Goal: Task Accomplishment & Management: Use online tool/utility

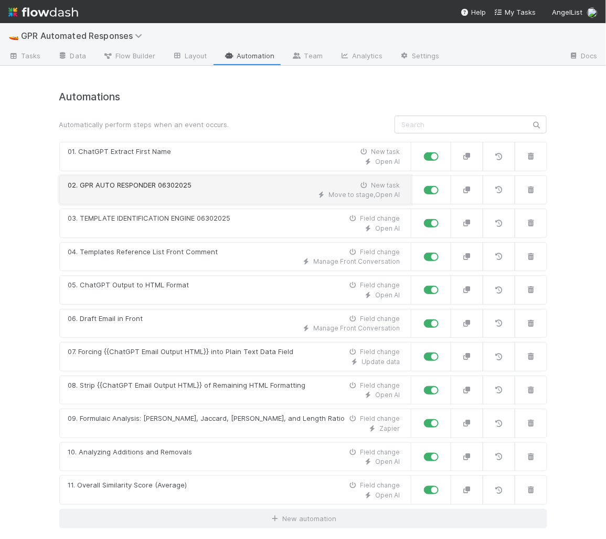
click at [221, 190] on div "Move to stage , Open AI" at bounding box center [234, 194] width 332 height 9
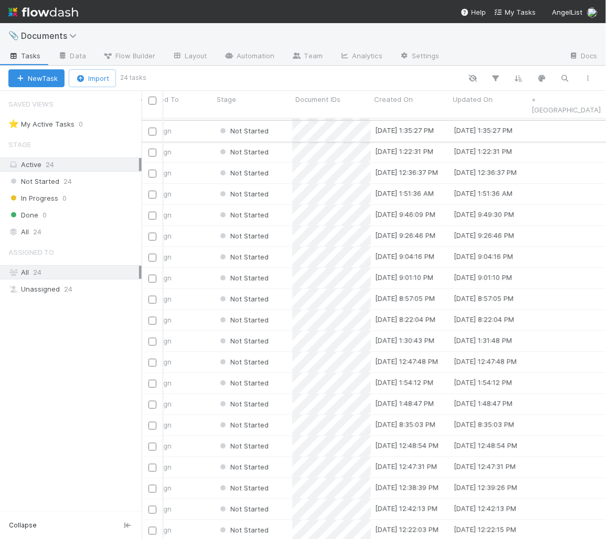
scroll to position [0, 28]
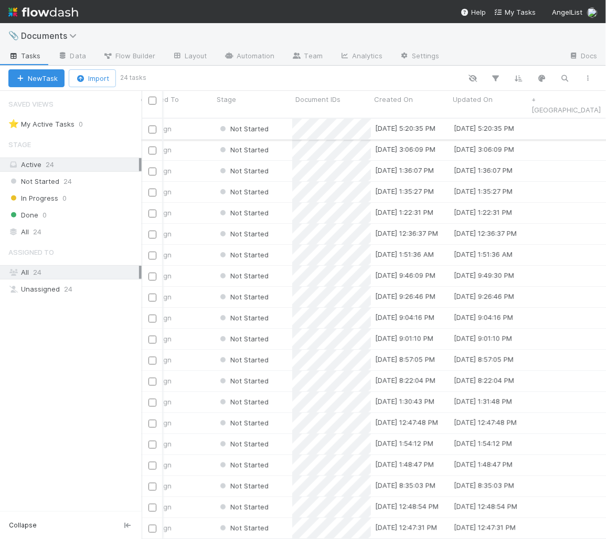
click at [202, 119] on div "Assign" at bounding box center [174, 129] width 79 height 20
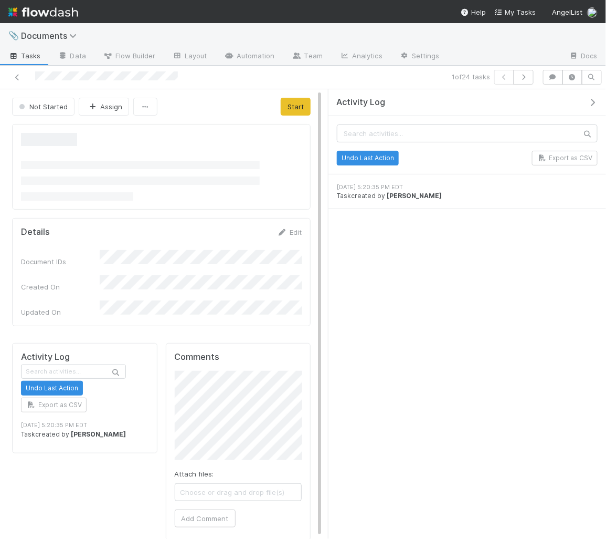
click at [593, 100] on icon "button" at bounding box center [593, 102] width 10 height 8
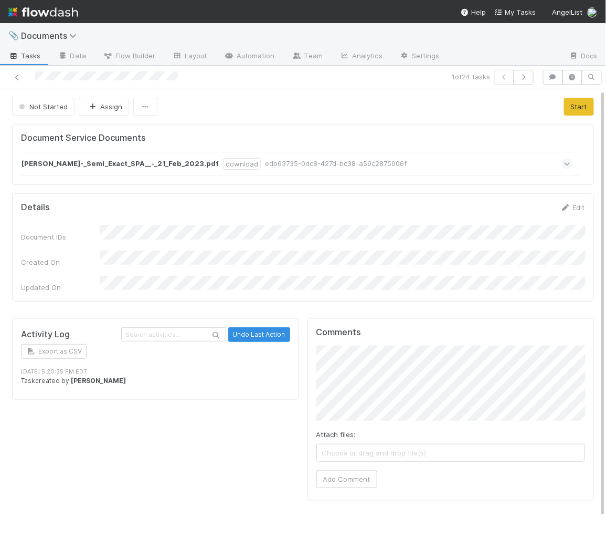
click at [573, 157] on div "Aaron_Klein_-_Semi_Exact_SPA__-_21_Feb_2023.pdf download edb63735-0dc8-427d-bc3…" at bounding box center [297, 164] width 552 height 24
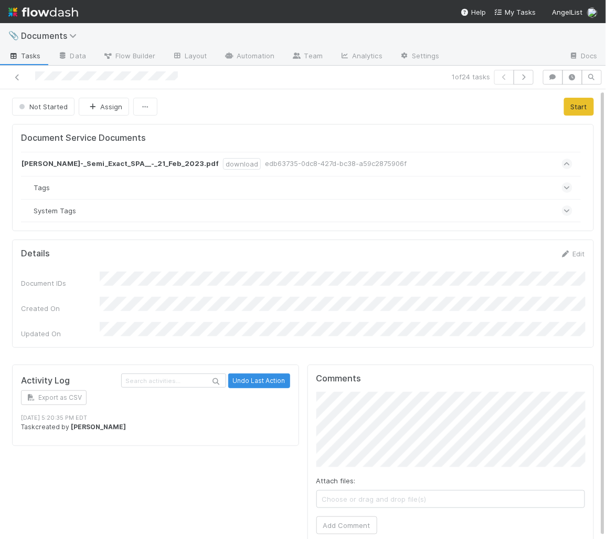
scroll to position [8, 0]
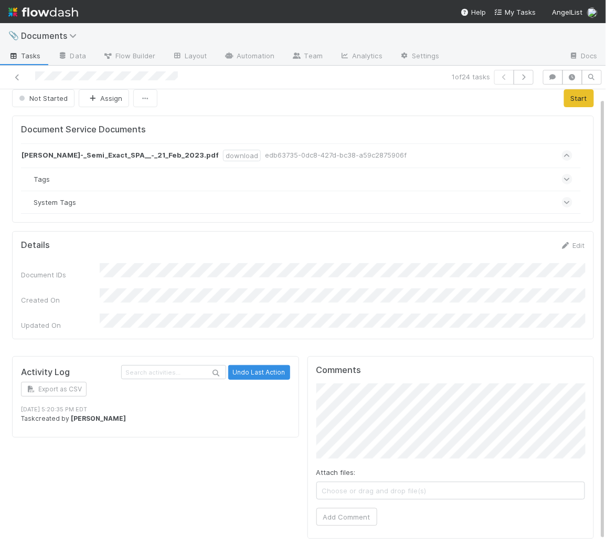
click at [565, 197] on icon at bounding box center [567, 202] width 7 height 10
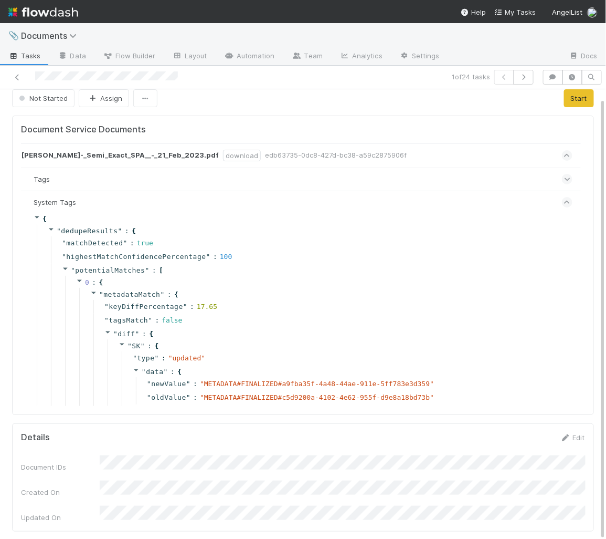
click at [564, 176] on icon at bounding box center [567, 179] width 7 height 10
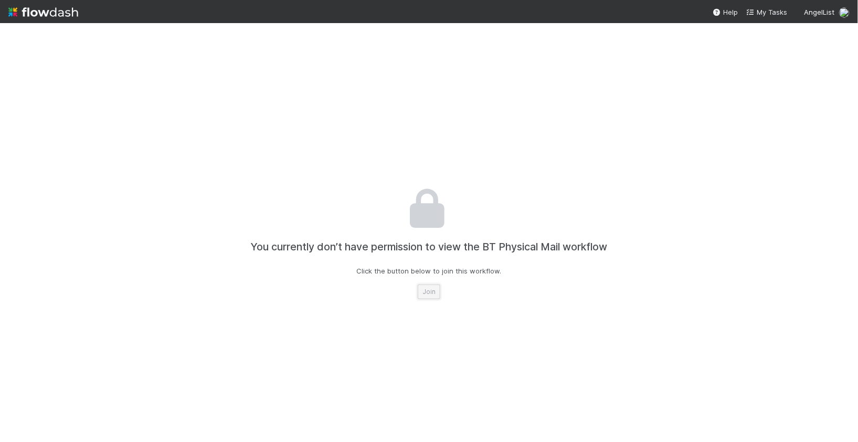
click at [423, 291] on button "Join" at bounding box center [429, 292] width 23 height 15
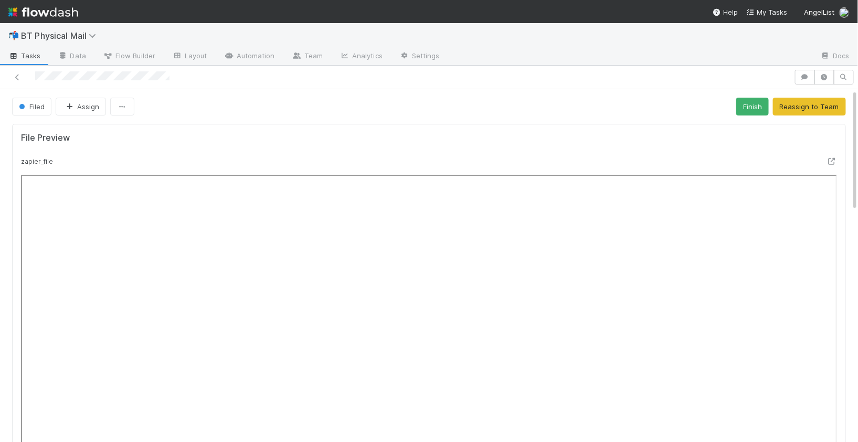
click at [50, 162] on small "zapier_file" at bounding box center [37, 161] width 32 height 8
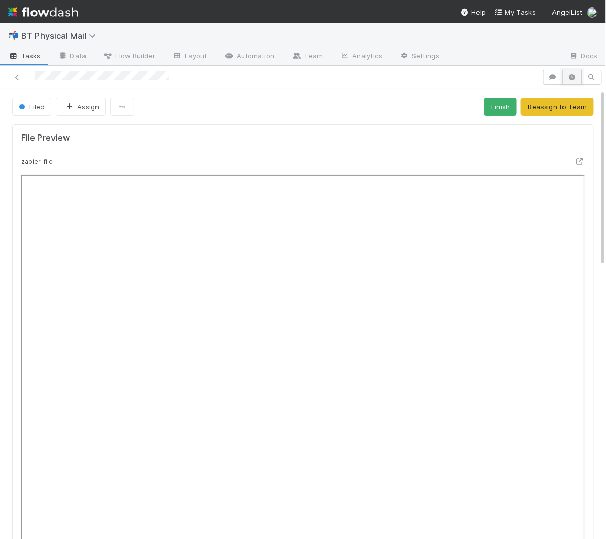
click at [574, 77] on icon "button" at bounding box center [572, 77] width 10 height 6
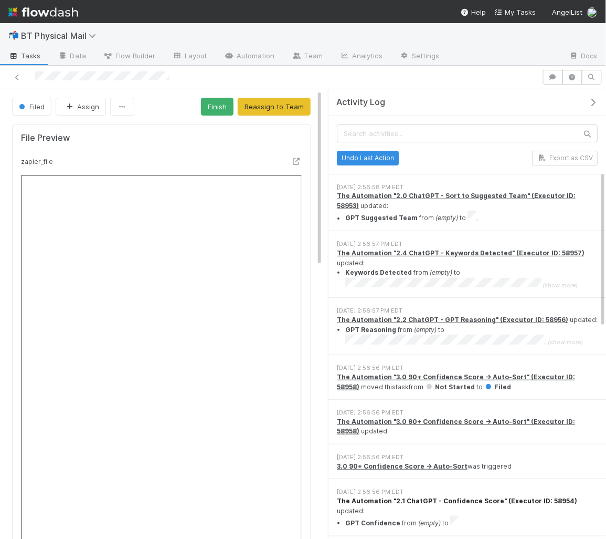
click at [470, 441] on strong "The Automation "2.1 ChatGPT - Confidence Score" (Executor ID: 58954)" at bounding box center [457, 501] width 240 height 8
click at [425, 194] on strong "The Automation "2.0 ChatGPT - Sort to Suggested Team" (Executor ID: 58953)" at bounding box center [456, 200] width 239 height 17
click at [402, 441] on strong "3.0 90+ Confidence Score -> Auto-Sort" at bounding box center [402, 466] width 131 height 8
drag, startPoint x: 343, startPoint y: 406, endPoint x: 402, endPoint y: 412, distance: 58.5
click at [402, 417] on div "The Automation "3.0 90+ Confidence Score -> Auto-Sort" (Executor ID: 58958) upd…" at bounding box center [467, 426] width 261 height 19
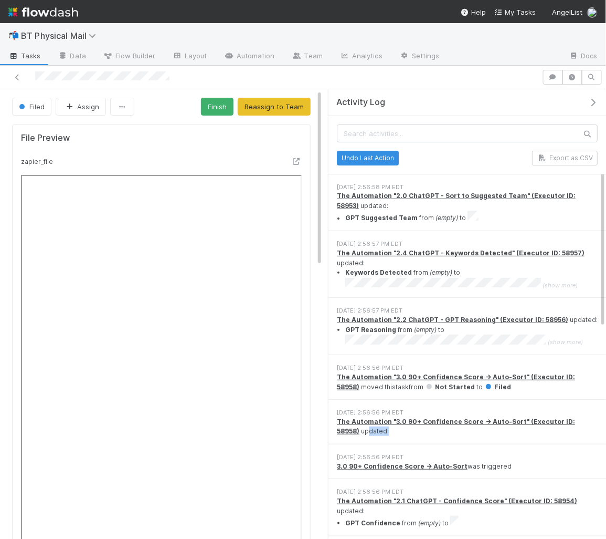
click at [402, 417] on div "The Automation "3.0 90+ Confidence Score -> Auto-Sort" (Executor ID: 58958) upd…" at bounding box center [467, 426] width 261 height 19
click at [444, 417] on div "The Automation "3.0 90+ Confidence Score -> Auto-Sort" (Executor ID: 58958) upd…" at bounding box center [467, 426] width 261 height 19
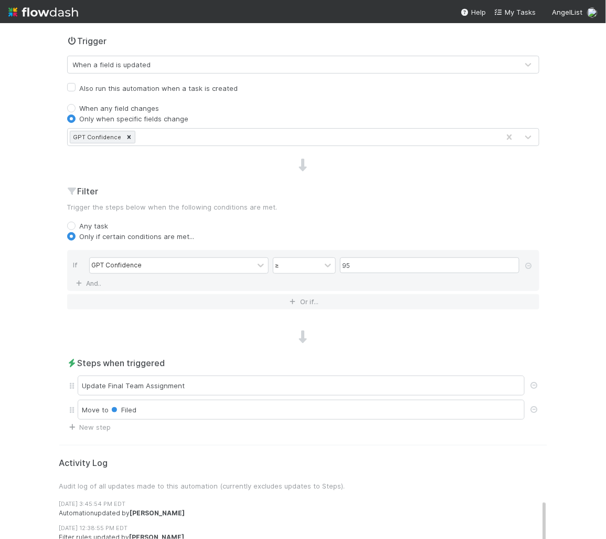
scroll to position [216, 0]
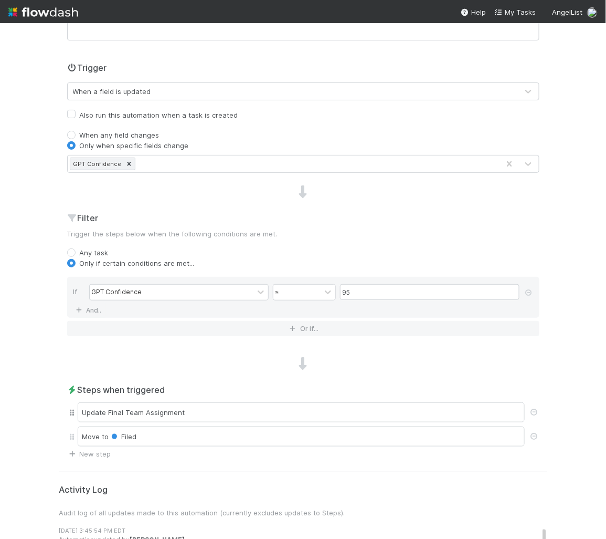
click at [143, 419] on div "Update Final Team Assignment" at bounding box center [303, 412] width 472 height 24
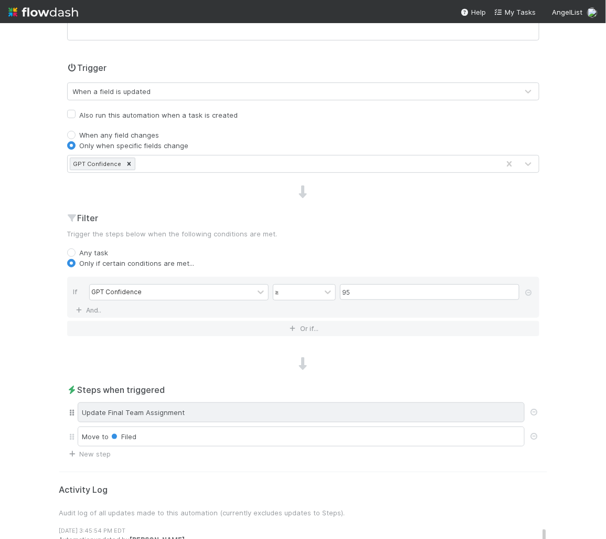
click at [143, 414] on div "Update Final Team Assignment" at bounding box center [301, 412] width 447 height 20
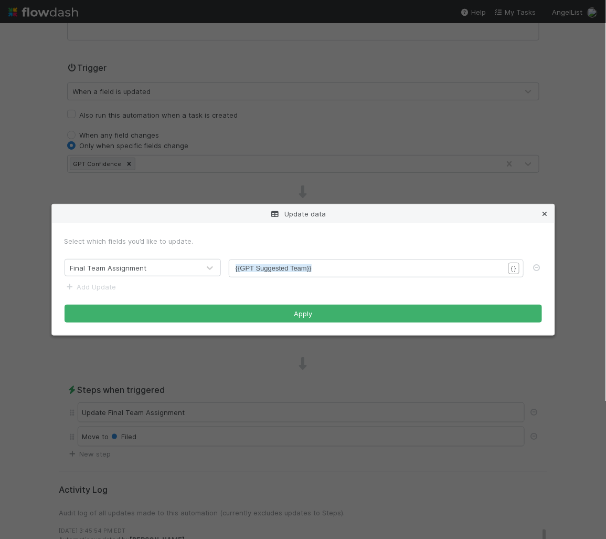
click at [546, 215] on icon at bounding box center [545, 213] width 10 height 7
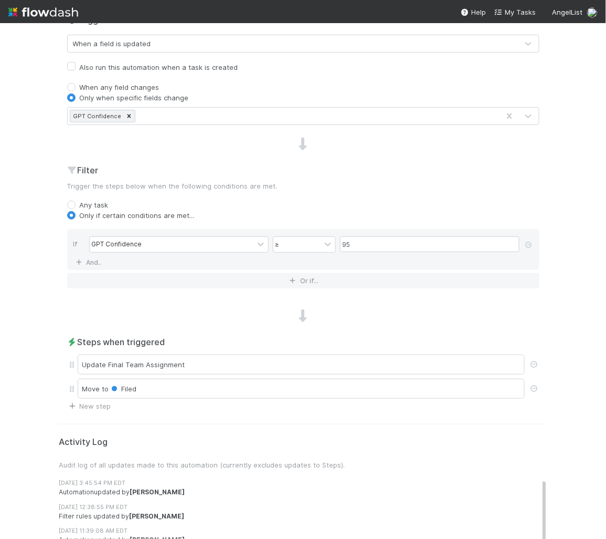
scroll to position [255, 0]
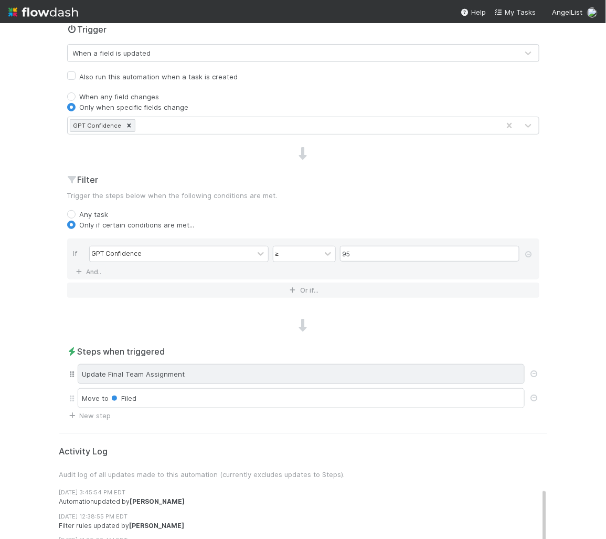
click at [180, 375] on div "Update Final Team Assignment" at bounding box center [301, 374] width 447 height 20
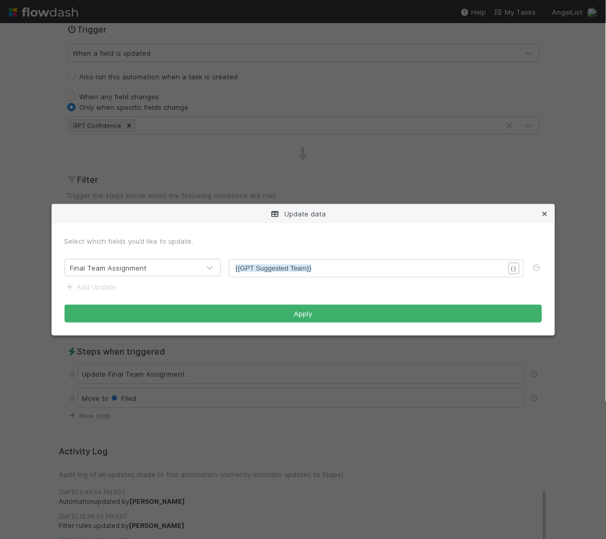
click at [544, 215] on icon at bounding box center [545, 213] width 10 height 7
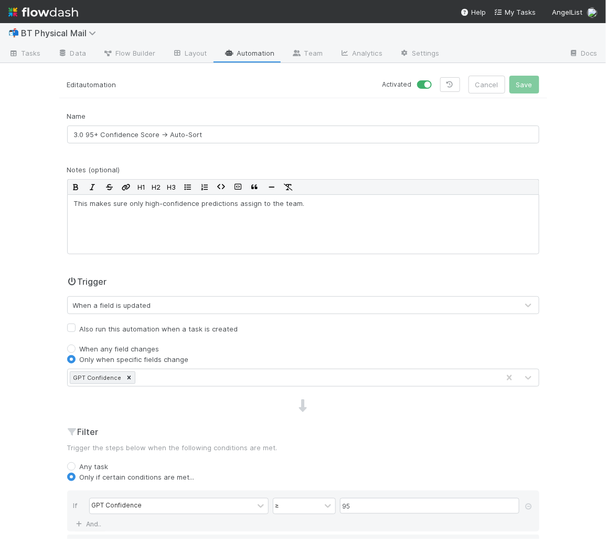
scroll to position [0, 0]
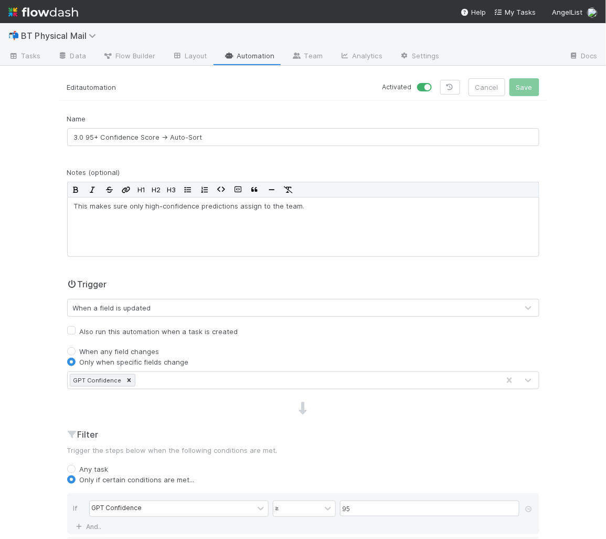
click at [101, 407] on div at bounding box center [303, 409] width 488 height 14
click at [110, 399] on div "Name 3.0 95+ Confidence Score -> Auto-Sort Notes (optional) H1 H2 H3 This makes…" at bounding box center [303, 394] width 488 height 562
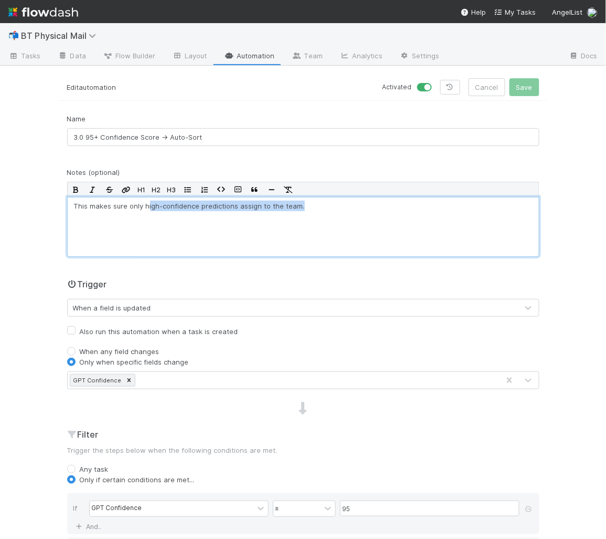
drag, startPoint x: 145, startPoint y: 200, endPoint x: 193, endPoint y: 223, distance: 52.6
click at [193, 223] on div "This makes sure only high-confidence predictions assign to the team." at bounding box center [303, 227] width 472 height 60
click at [191, 211] on div "This makes sure only high-confidence predictions assign to the team." at bounding box center [303, 227] width 472 height 60
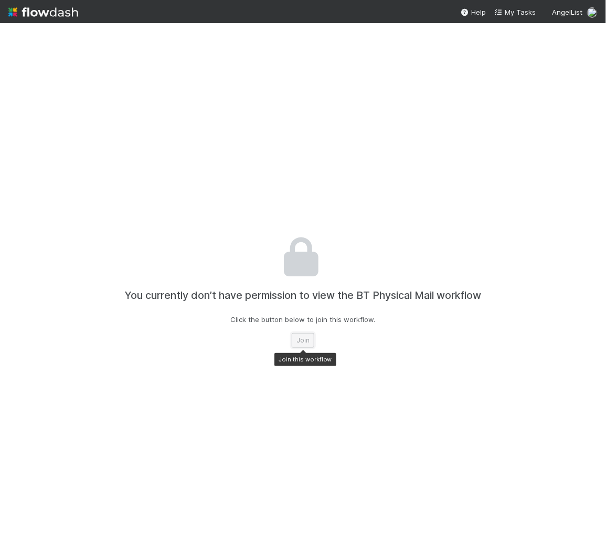
click at [300, 334] on button "Join" at bounding box center [303, 340] width 23 height 15
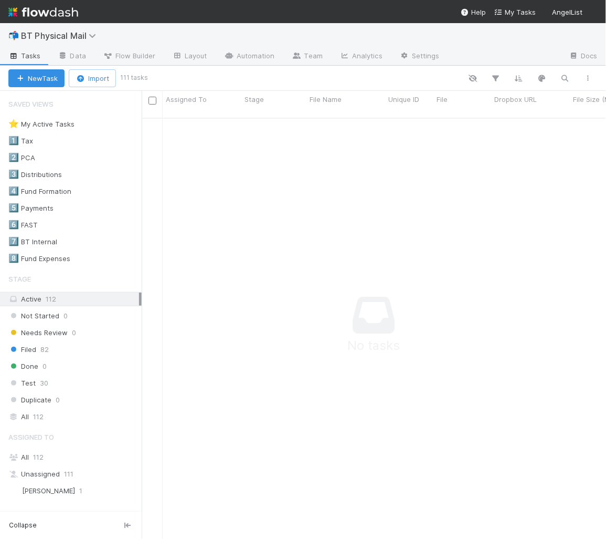
scroll to position [429, 465]
click at [244, 57] on link "Automation" at bounding box center [250, 56] width 68 height 17
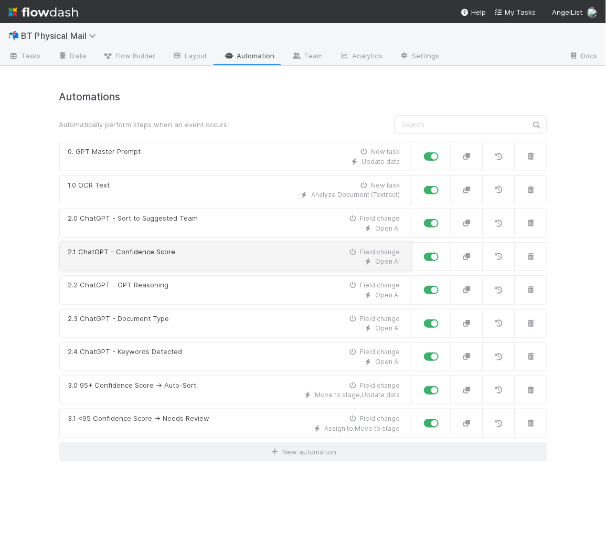
click at [210, 259] on div "Open AI" at bounding box center [234, 261] width 332 height 9
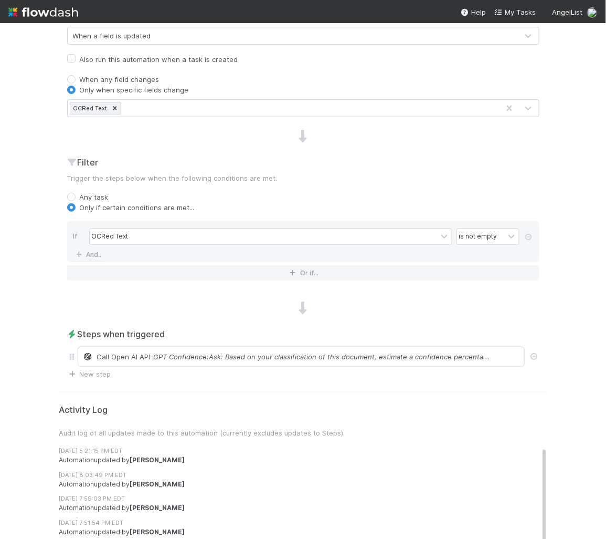
scroll to position [277, 0]
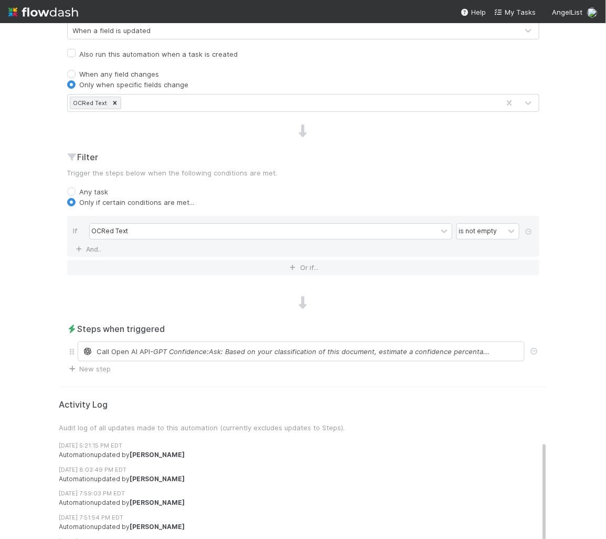
click at [171, 361] on div "Steps when triggered Call Open AI API - GPT Confidence:Ask: Based on your class…" at bounding box center [303, 347] width 488 height 51
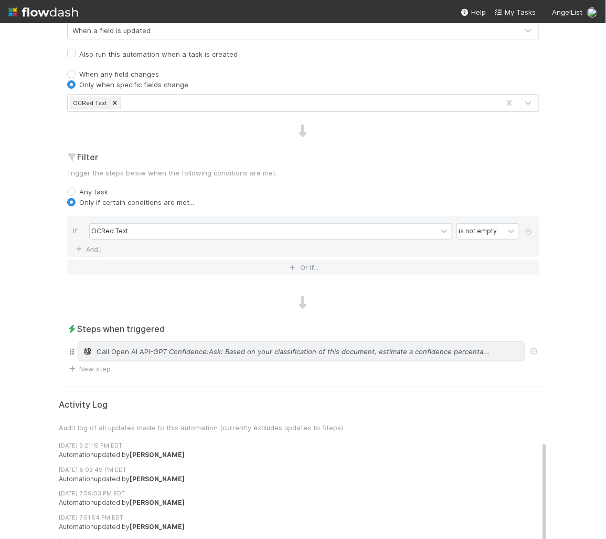
click at [171, 351] on span "- GPT Confidence:Ask: Based on your classification of this document, estimate a…" at bounding box center [321, 351] width 340 height 10
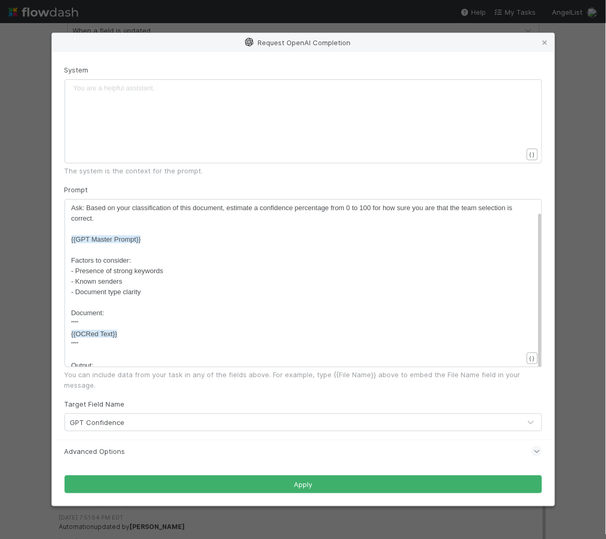
scroll to position [17, 0]
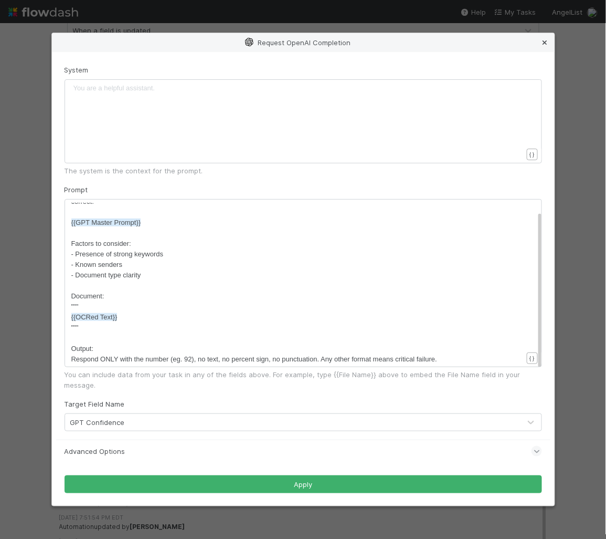
click at [543, 46] on icon at bounding box center [545, 42] width 10 height 7
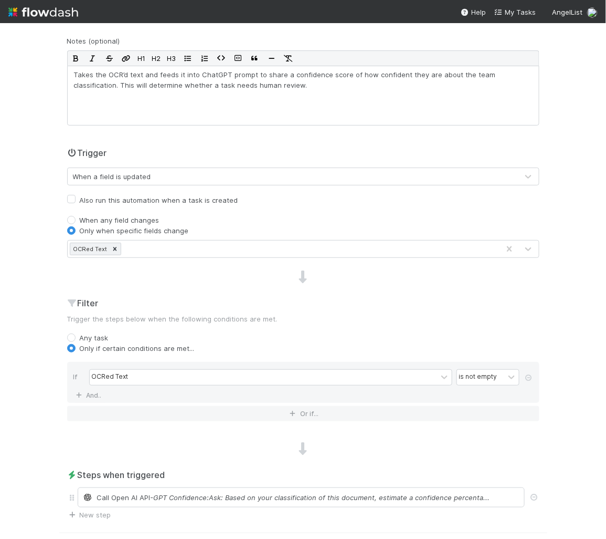
scroll to position [107, 0]
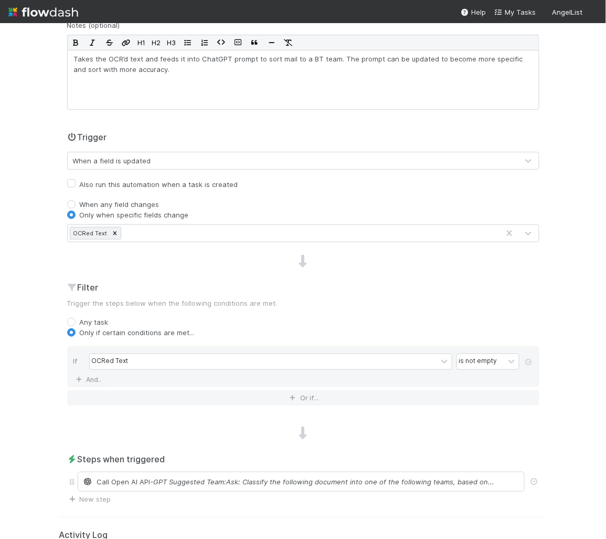
scroll to position [254, 0]
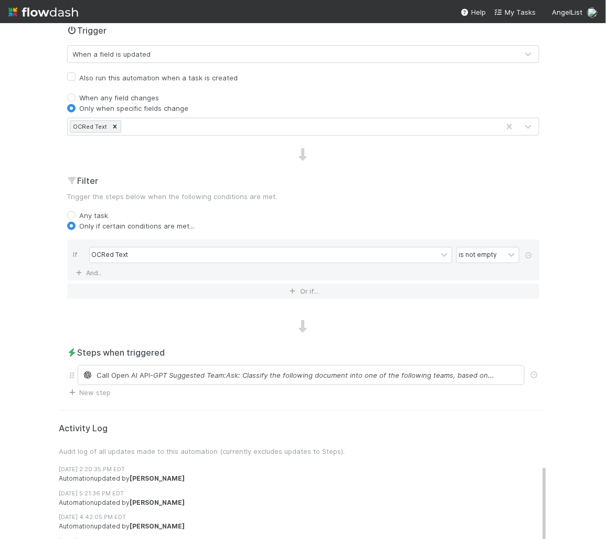
click at [188, 384] on div "Steps when triggered Call Open AI API - GPT Suggested Team:Ask: Classify the fo…" at bounding box center [303, 371] width 488 height 51
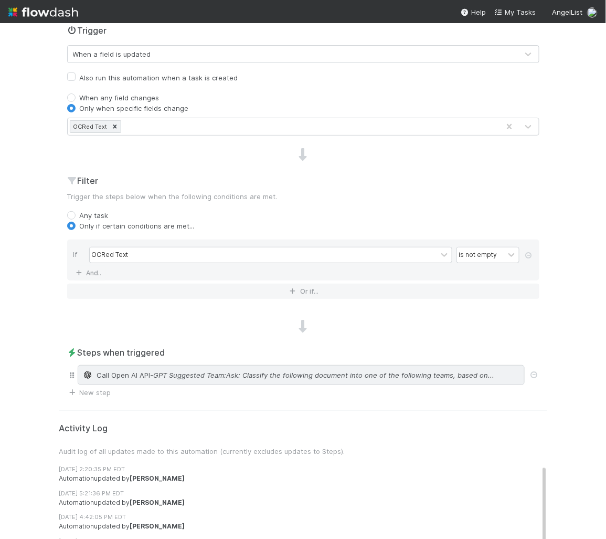
click at [188, 378] on div "Call Open AI API - GPT Suggested Team:Ask: Classify the following document into…" at bounding box center [301, 375] width 447 height 20
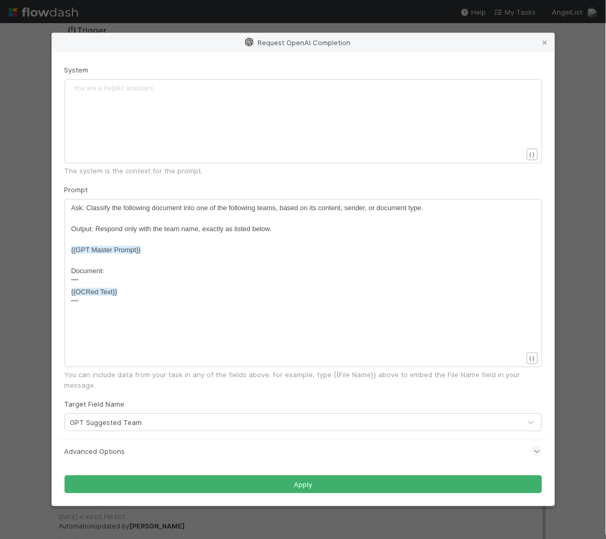
click at [25, 350] on div "Request OpenAI Completion System You are a helpful assistant. ​ x ​ { } The sys…" at bounding box center [303, 269] width 606 height 539
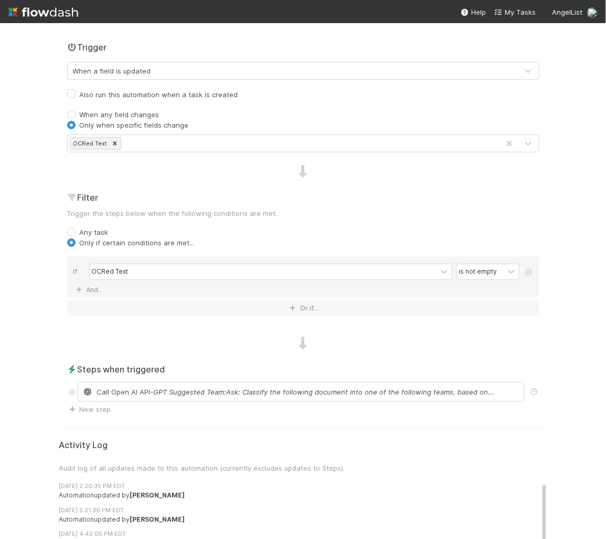
scroll to position [0, 0]
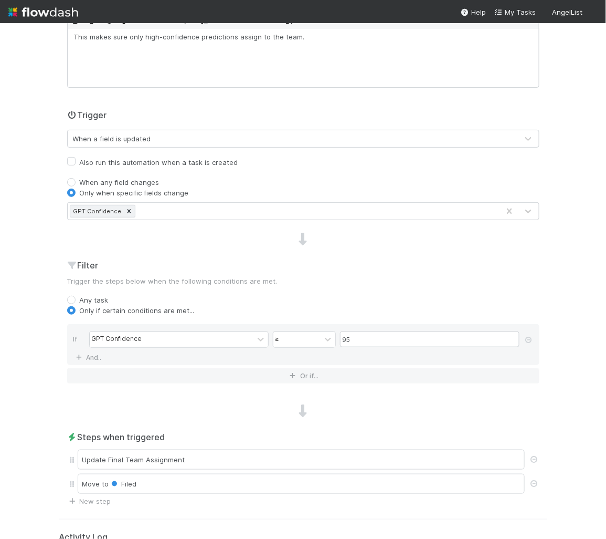
scroll to position [303, 0]
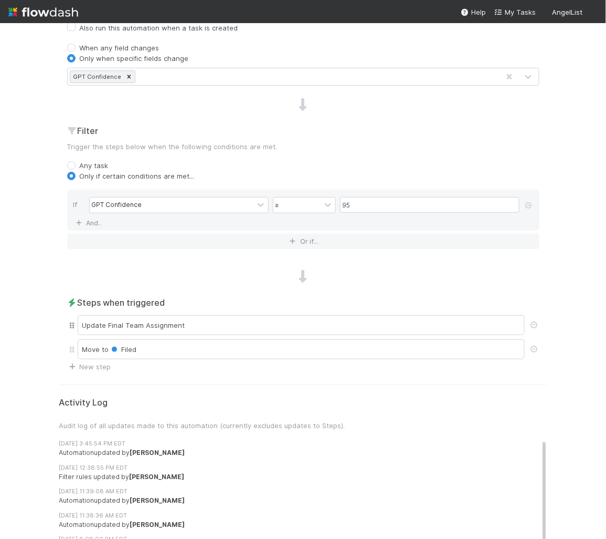
click at [124, 313] on div "Update Final Team Assignment" at bounding box center [303, 325] width 472 height 24
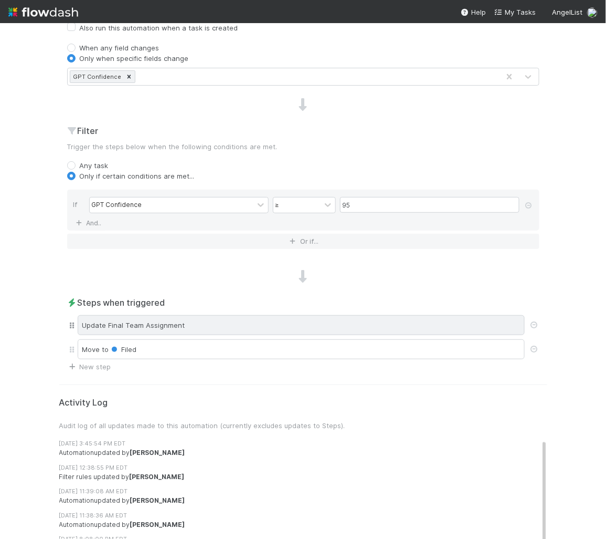
click at [124, 315] on div "Update Final Team Assignment" at bounding box center [301, 325] width 447 height 20
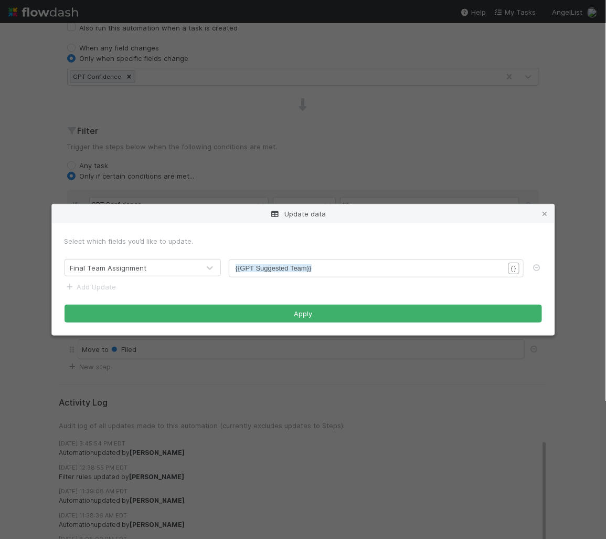
click at [148, 142] on div "Update data Select which fields you’d like to update. Final Team Assignment xxx…" at bounding box center [303, 269] width 606 height 539
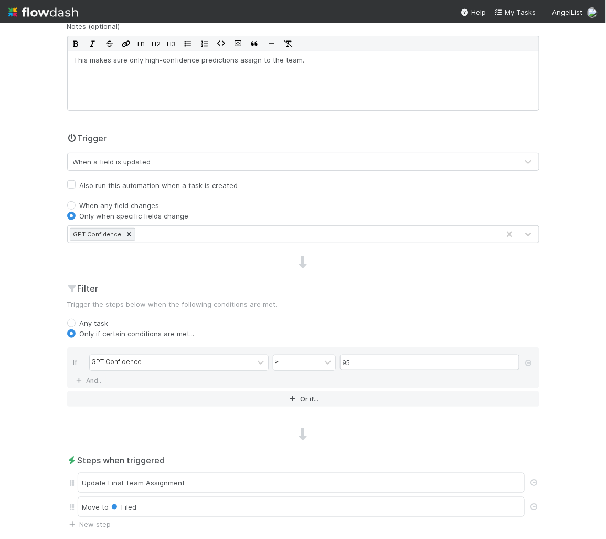
scroll to position [0, 0]
